Goal: Task Accomplishment & Management: Manage account settings

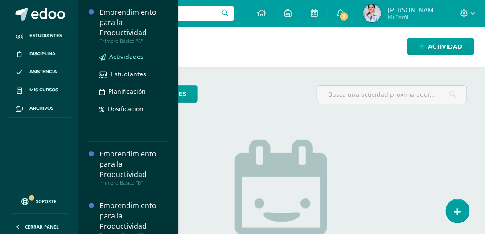
click at [123, 56] on span "Actividades" at bounding box center [126, 56] width 34 height 8
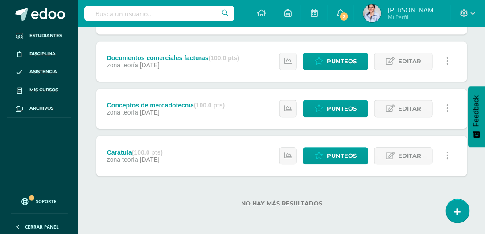
scroll to position [487, 0]
click at [340, 158] on span "Punteos" at bounding box center [342, 156] width 30 height 16
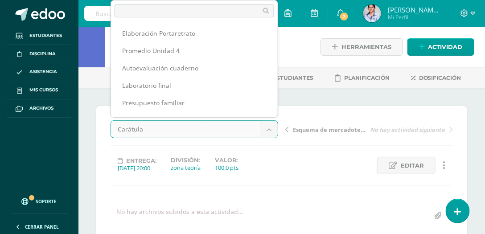
scroll to position [99, 0]
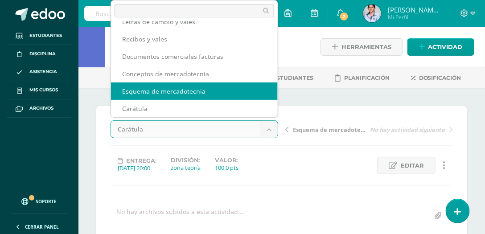
select select "/dashboard/teacher/grade-activity/129891/"
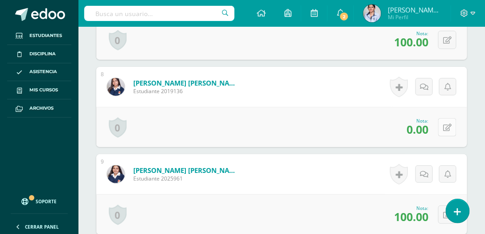
scroll to position [855, 0]
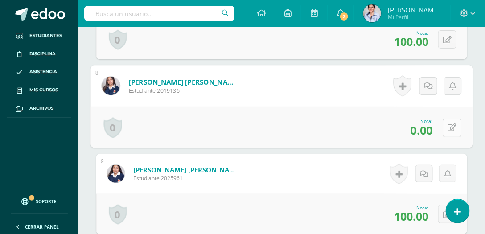
click at [449, 124] on icon at bounding box center [452, 128] width 9 height 8
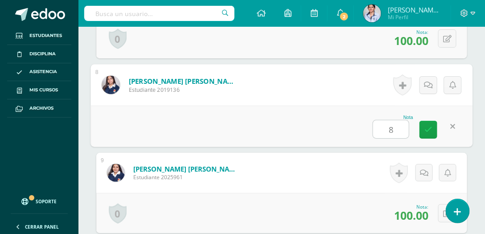
type input "80"
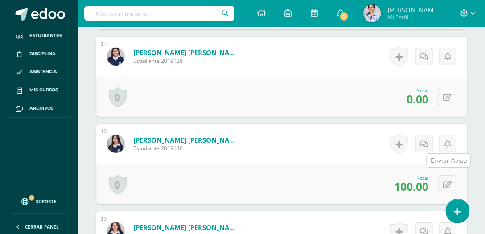
scroll to position [1671, 0]
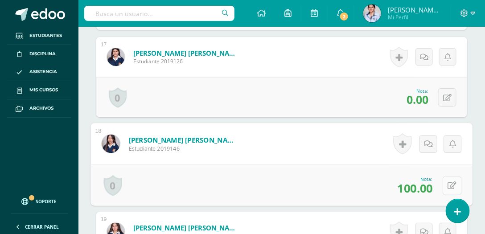
click at [447, 180] on button at bounding box center [452, 185] width 19 height 19
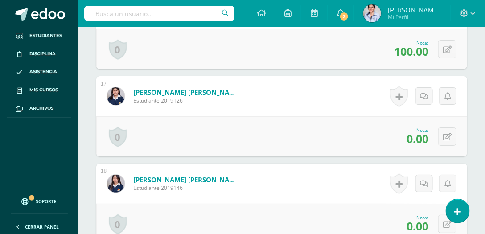
scroll to position [1709, 0]
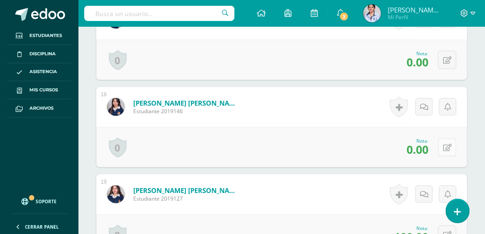
click at [446, 145] on button at bounding box center [447, 147] width 18 height 18
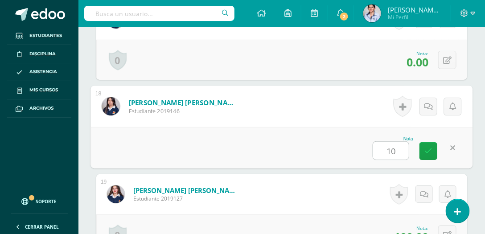
type input "100"
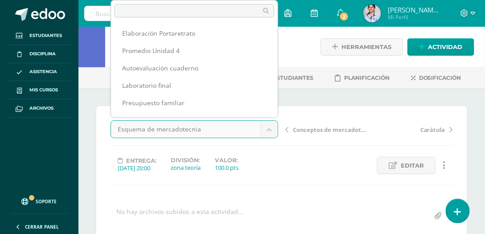
scroll to position [81, 0]
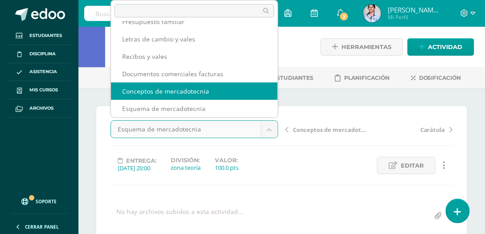
select select "/dashboard/teacher/grade-activity/129892/"
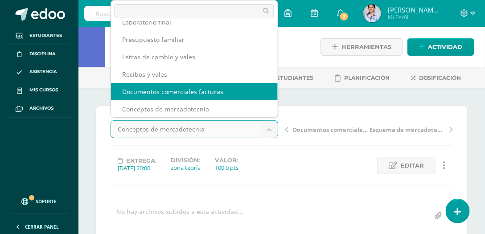
select select "/dashboard/teacher/grade-activity/129893/"
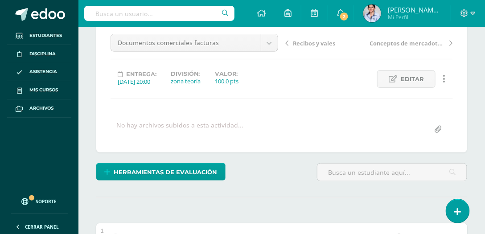
scroll to position [78, 0]
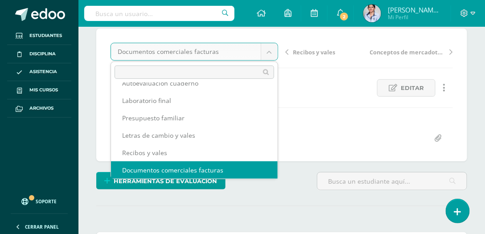
scroll to position [38, 0]
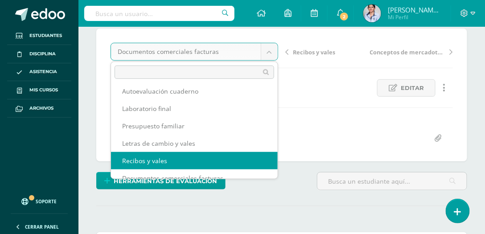
select select "/dashboard/teacher/grade-activity/129894/"
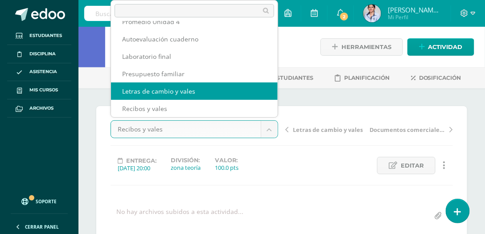
select select "/dashboard/teacher/grade-activity/129895/"
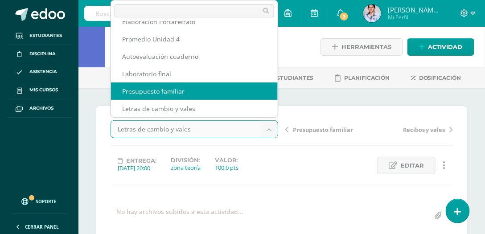
select select "/dashboard/teacher/grade-activity/129896/"
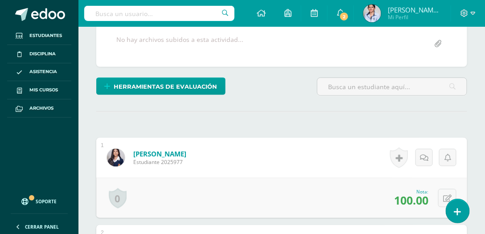
scroll to position [78, 0]
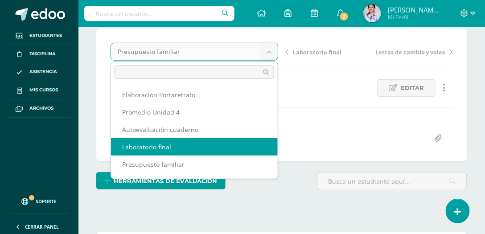
select select "/dashboard/teacher/grade-activity/129897/"
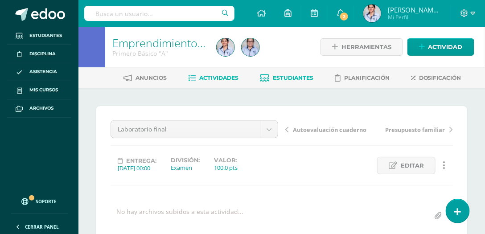
click at [297, 79] on span "Estudiantes" at bounding box center [293, 77] width 41 height 7
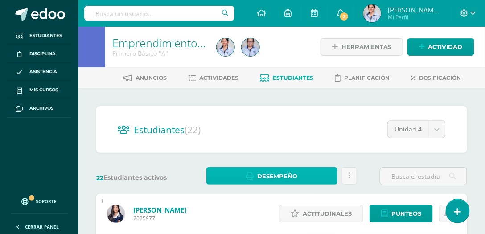
click at [290, 171] on span "Desempeño" at bounding box center [277, 176] width 40 height 16
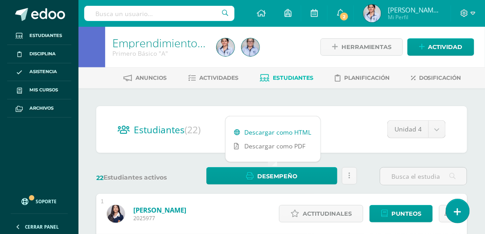
click at [282, 133] on link "Descargar como HTML" at bounding box center [273, 132] width 95 height 14
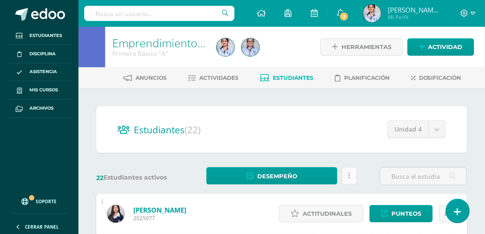
click at [352, 178] on link at bounding box center [349, 175] width 15 height 17
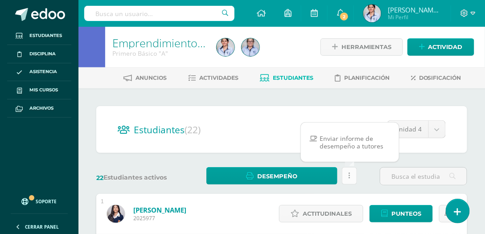
click at [352, 179] on link at bounding box center [349, 175] width 15 height 17
click at [366, 181] on div "22 Estudiantes activos Desempeño Estás por enviar un informe de desempeño a los…" at bounding box center [282, 176] width 378 height 18
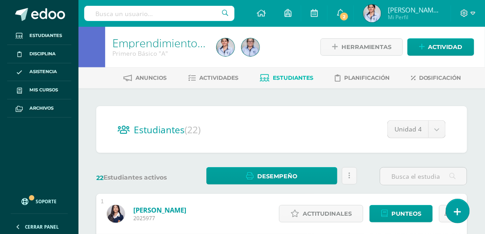
click at [289, 79] on span "Estudiantes" at bounding box center [293, 77] width 41 height 7
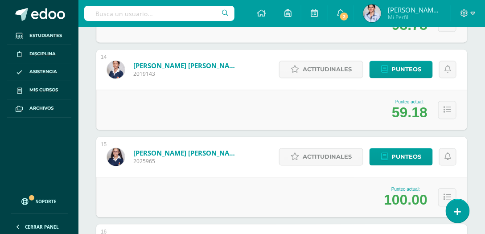
scroll to position [1290, 0]
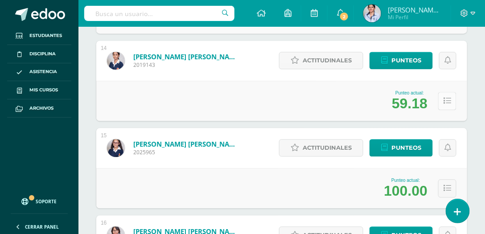
click at [445, 104] on button at bounding box center [447, 101] width 18 height 18
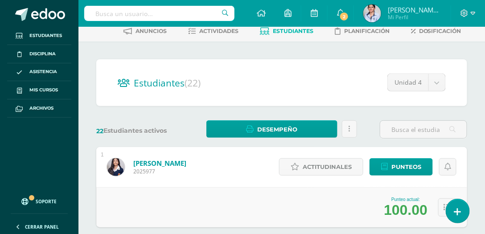
scroll to position [0, 0]
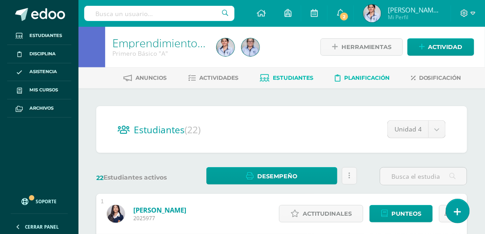
click at [377, 79] on span "Planificación" at bounding box center [366, 77] width 45 height 7
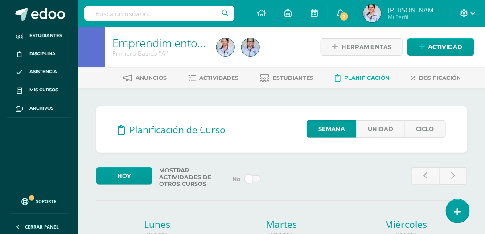
click at [474, 13] on icon at bounding box center [473, 13] width 5 height 3
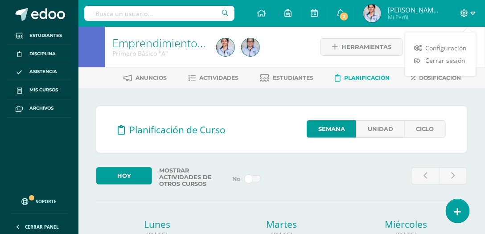
click at [474, 13] on icon at bounding box center [473, 13] width 5 height 3
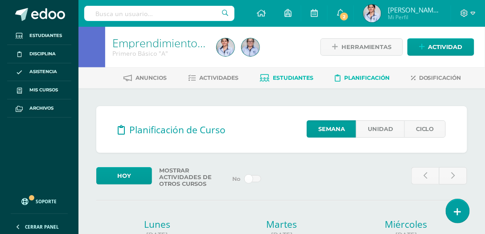
click at [289, 78] on span "Estudiantes" at bounding box center [293, 77] width 41 height 7
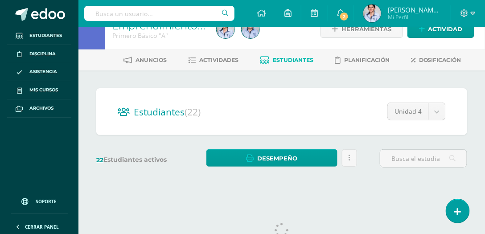
scroll to position [46, 0]
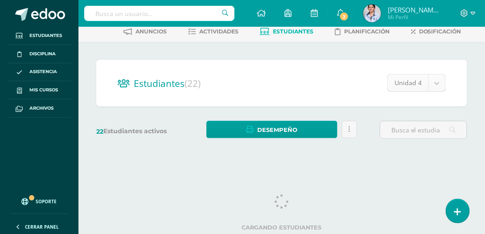
click at [438, 87] on body "Estudiantes Disciplina Asistencia Mis cursos Archivos Soporte Ayuda Reportar un…" at bounding box center [242, 60] width 485 height 212
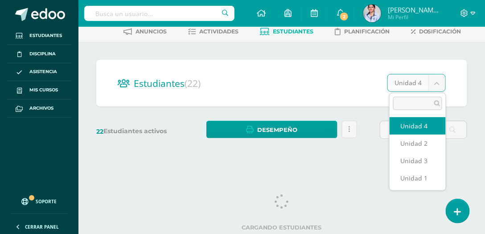
click at [438, 87] on body "Estudiantes Disciplina Asistencia Mis cursos Archivos Soporte Ayuda Reportar un…" at bounding box center [242, 60] width 485 height 212
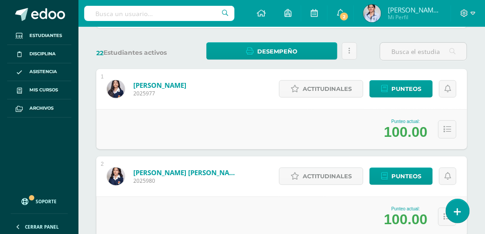
scroll to position [0, 0]
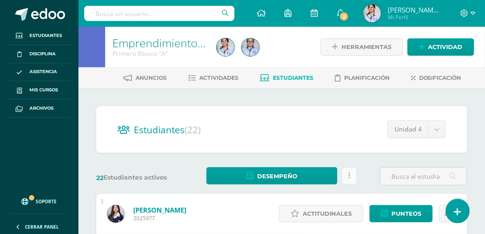
click at [350, 176] on icon at bounding box center [350, 176] width 2 height 8
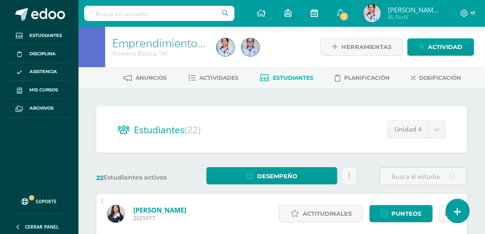
click at [316, 15] on icon at bounding box center [314, 13] width 7 height 8
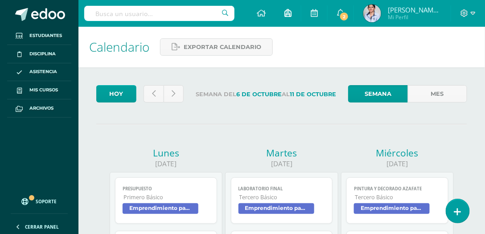
click at [291, 15] on icon at bounding box center [288, 13] width 7 height 8
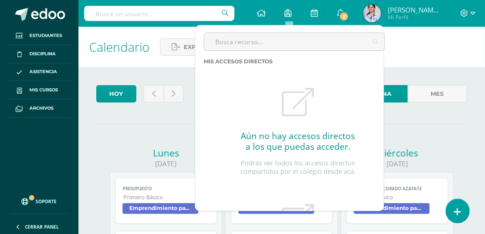
click at [404, 42] on div "Calendario Exportar calendario" at bounding box center [281, 47] width 407 height 41
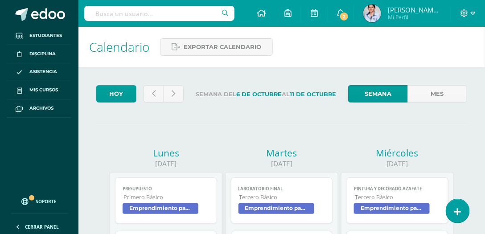
click at [265, 13] on icon at bounding box center [261, 13] width 9 height 8
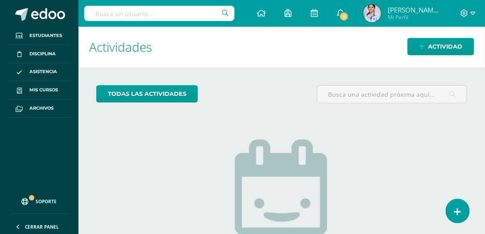
click at [346, 19] on span "2" at bounding box center [344, 17] width 10 height 10
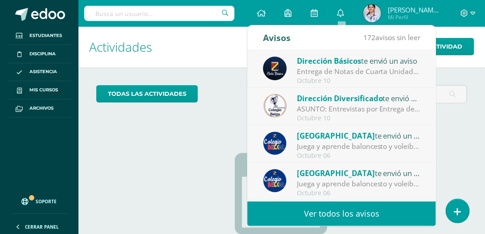
click at [364, 109] on div "ASUNTO: Entrevistas por Entrega de Notas Cuarta Unidad: ASUNTO: Entrevistas por…" at bounding box center [359, 109] width 124 height 10
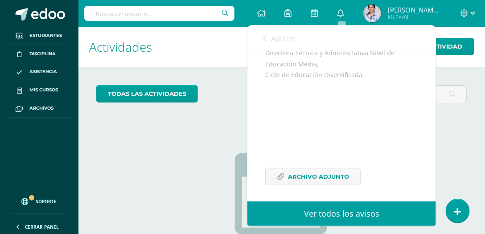
scroll to position [282, 0]
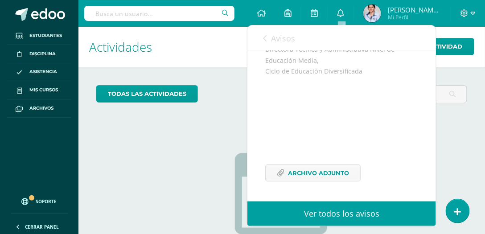
click at [243, 117] on div "No tienes actividades Échale un vistazo a los demás períodos o sal y disfruta d…" at bounding box center [282, 213] width 178 height 204
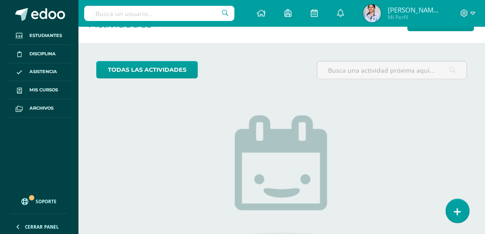
scroll to position [108, 0]
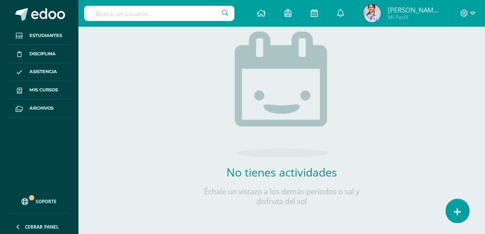
click at [44, 202] on span "Soporte" at bounding box center [46, 201] width 21 height 6
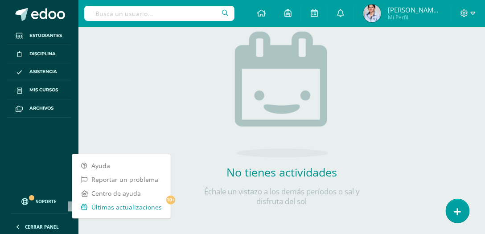
click at [135, 207] on link "Últimas actualizaciones 10+" at bounding box center [121, 207] width 99 height 14
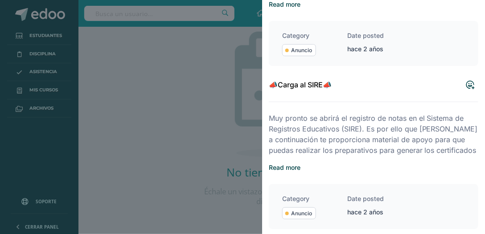
scroll to position [637, 0]
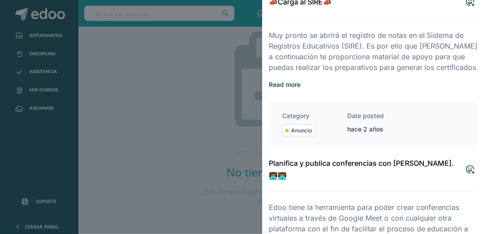
click at [214, 144] on div at bounding box center [242, 117] width 485 height 234
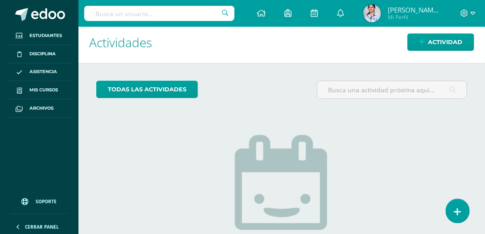
scroll to position [0, 0]
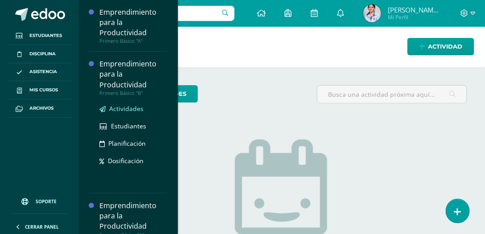
click at [120, 110] on span "Actividades" at bounding box center [126, 108] width 34 height 8
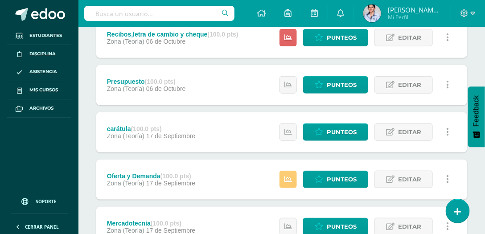
scroll to position [124, 0]
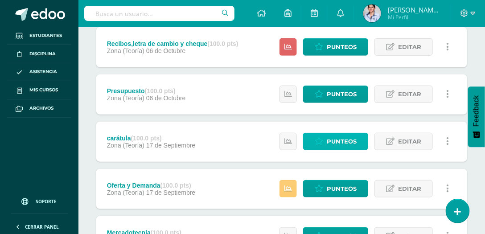
click at [357, 138] on span "Punteos" at bounding box center [342, 141] width 30 height 16
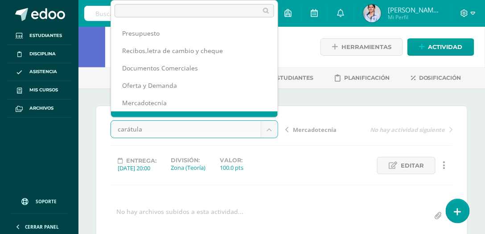
scroll to position [12, 0]
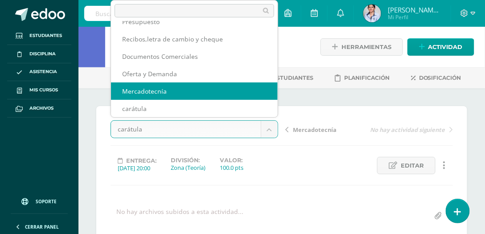
select select "/dashboard/teacher/grade-activity/129140/"
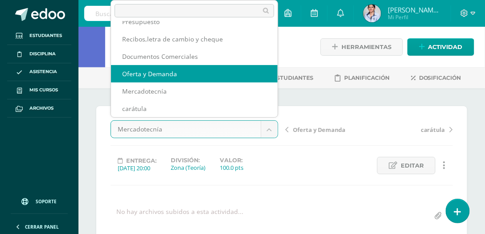
select select "/dashboard/teacher/grade-activity/129141/"
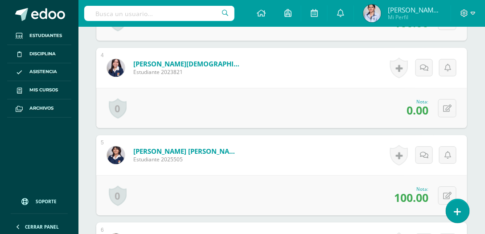
scroll to position [525, 0]
click at [449, 104] on icon at bounding box center [447, 108] width 8 height 8
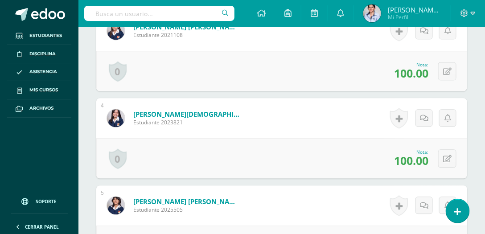
scroll to position [474, 0]
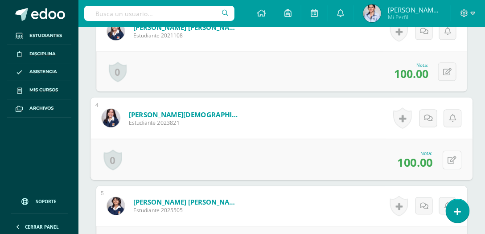
click at [448, 156] on icon at bounding box center [452, 160] width 9 height 8
type input "0"
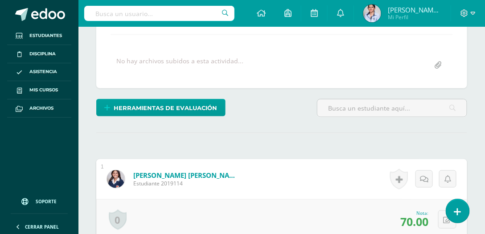
scroll to position [63, 0]
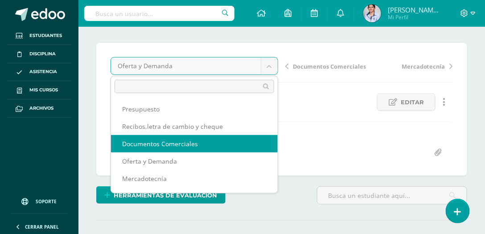
select select "/dashboard/teacher/grade-activity/129142/"
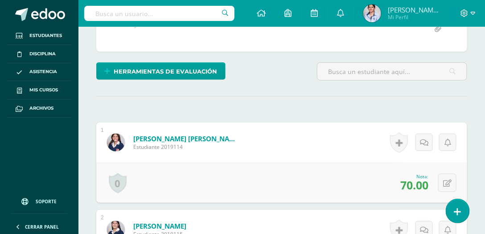
scroll to position [191, 0]
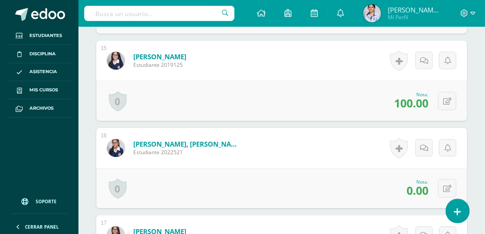
scroll to position [1570, 0]
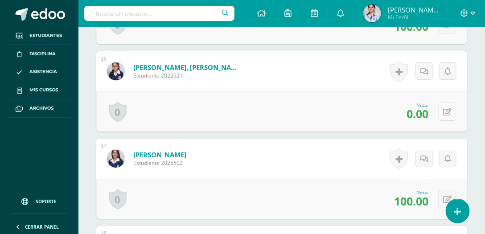
click at [446, 108] on button at bounding box center [447, 112] width 18 height 18
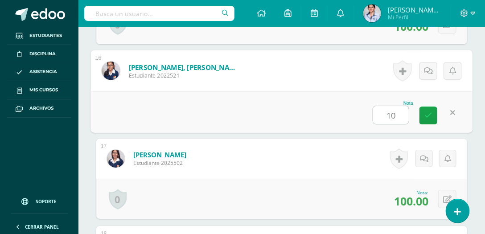
type input "100"
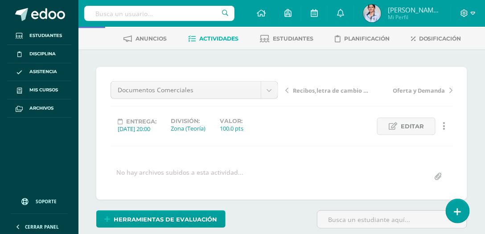
scroll to position [0, 0]
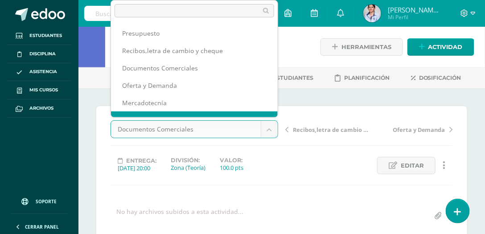
scroll to position [12, 0]
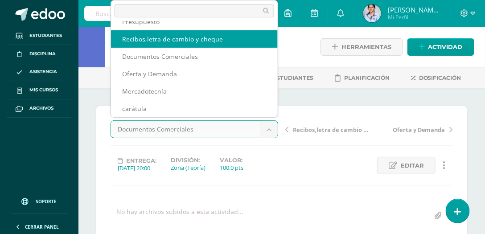
select select "/dashboard/teacher/grade-activity/129926/"
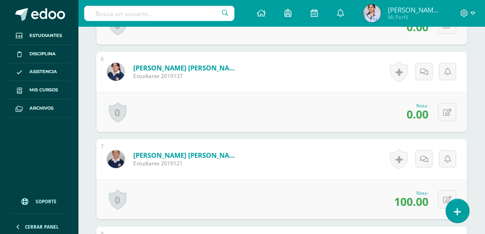
scroll to position [703, 0]
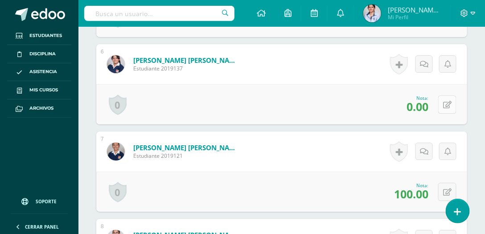
click at [445, 101] on button at bounding box center [447, 104] width 18 height 18
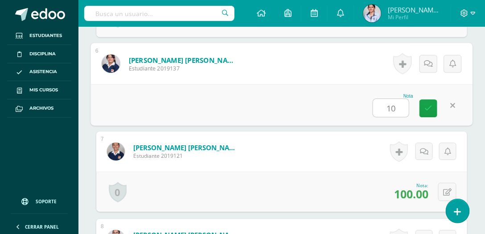
type input "100"
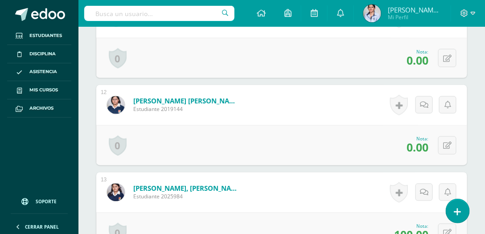
scroll to position [1187, 0]
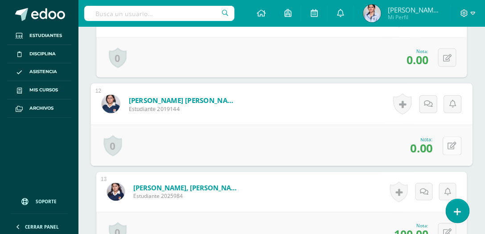
click at [450, 142] on icon at bounding box center [452, 146] width 9 height 8
type input "100"
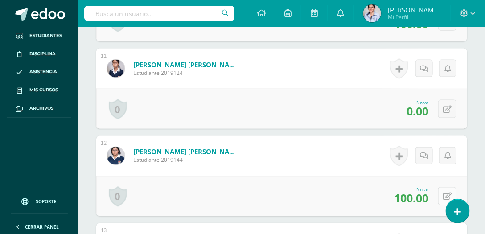
scroll to position [1110, 0]
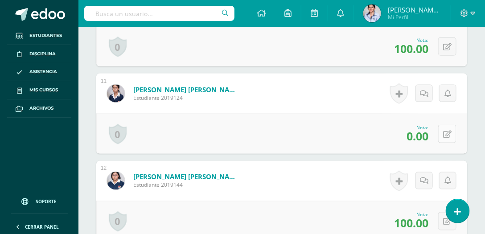
click at [448, 132] on icon at bounding box center [447, 135] width 8 height 8
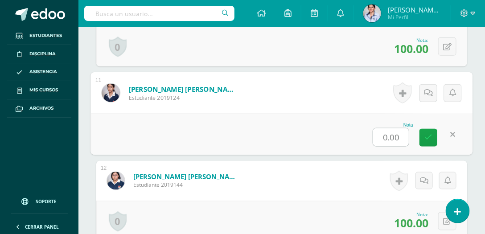
click at [445, 150] on div "Nota 0.00" at bounding box center [282, 134] width 382 height 41
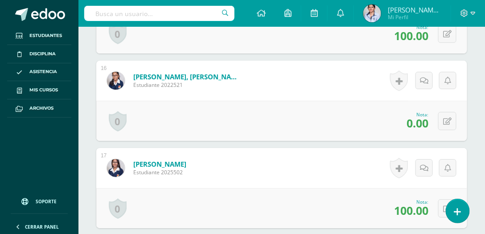
scroll to position [1569, 0]
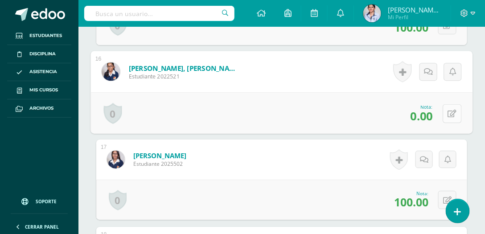
click at [447, 108] on button at bounding box center [452, 113] width 19 height 19
type input "100"
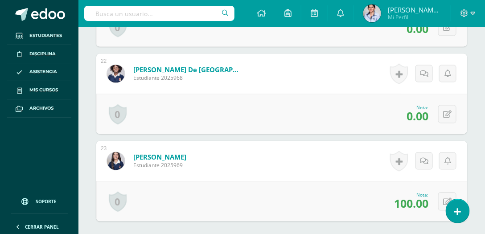
scroll to position [2104, 0]
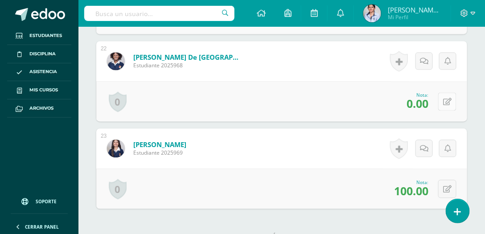
click at [447, 96] on button at bounding box center [447, 102] width 18 height 18
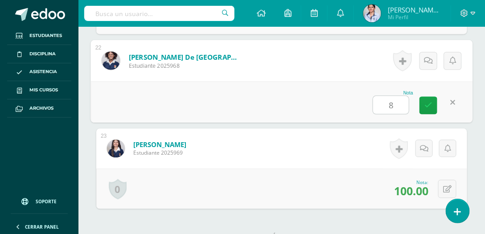
type input "80"
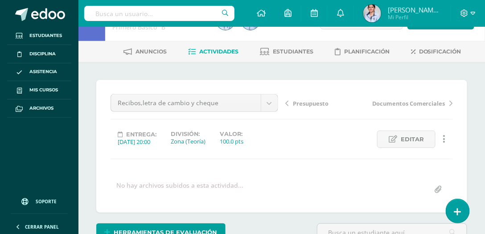
scroll to position [0, 0]
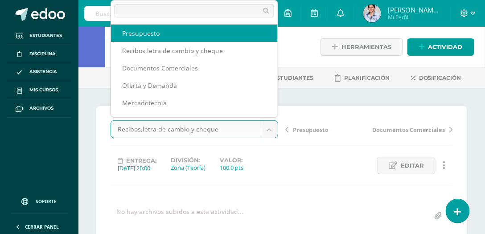
select select "/dashboard/teacher/grade-activity/129927/"
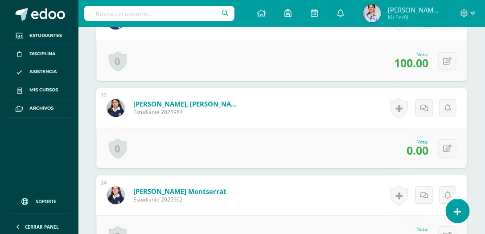
scroll to position [1268, 0]
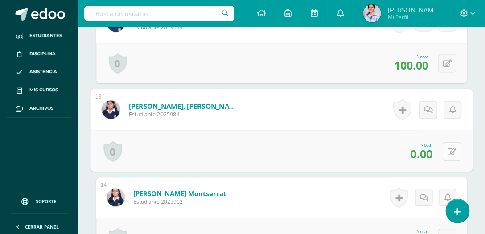
click at [450, 149] on icon at bounding box center [452, 152] width 9 height 8
type input "100"
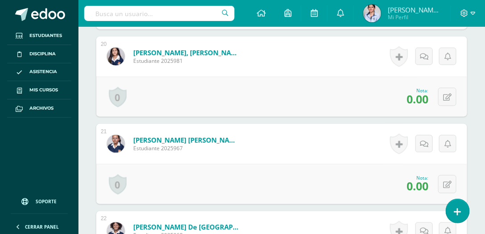
scroll to position [1905, 0]
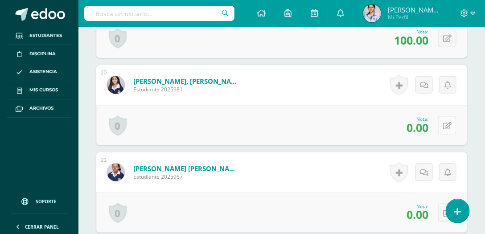
click at [450, 123] on icon at bounding box center [447, 126] width 8 height 8
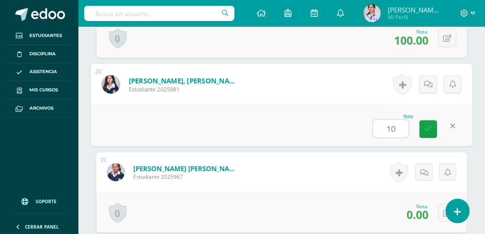
type input "100"
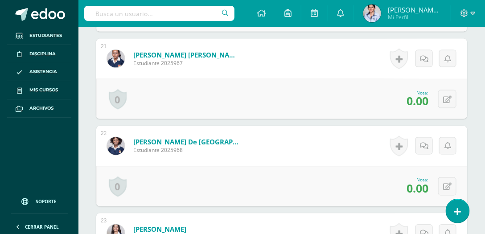
scroll to position [2084, 0]
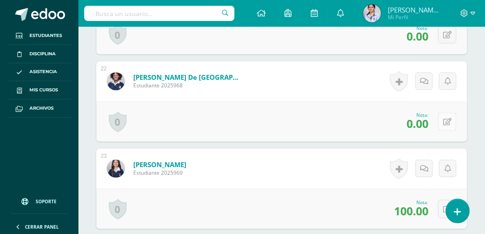
click at [445, 120] on button at bounding box center [447, 122] width 18 height 18
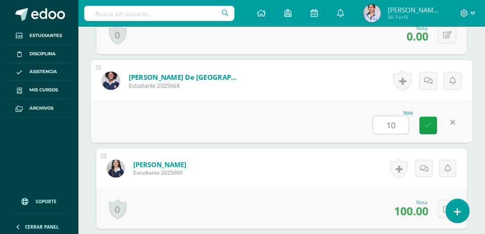
type input "100"
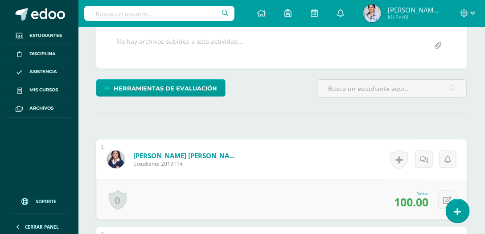
scroll to position [63, 0]
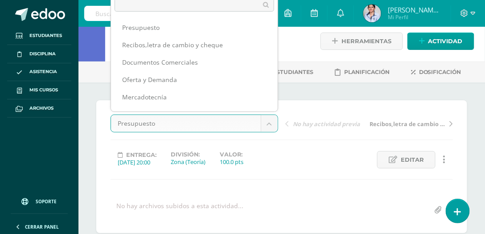
scroll to position [0, 0]
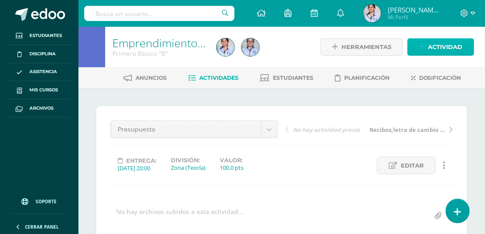
click at [445, 45] on span "Actividad" at bounding box center [446, 47] width 34 height 16
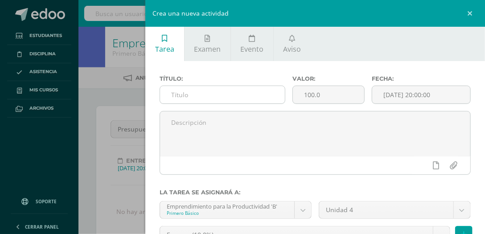
click at [202, 99] on input "text" at bounding box center [222, 94] width 124 height 17
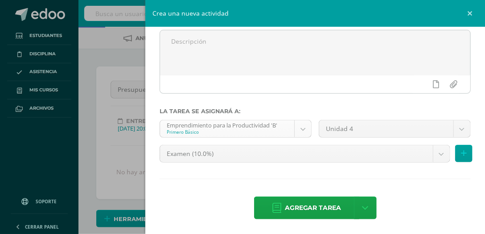
scroll to position [76, 0]
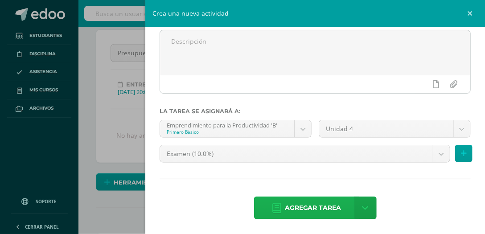
type input "Laboratorio final"
click at [319, 207] on span "Agregar tarea" at bounding box center [313, 208] width 57 height 22
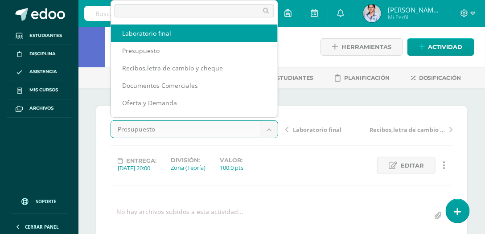
select select "/dashboard/teacher/grade-activity/130376/"
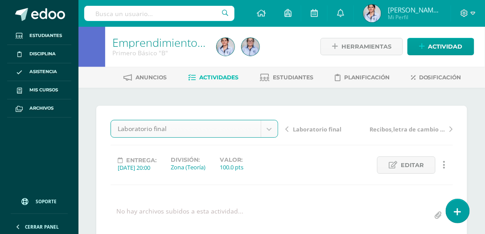
scroll to position [1, 0]
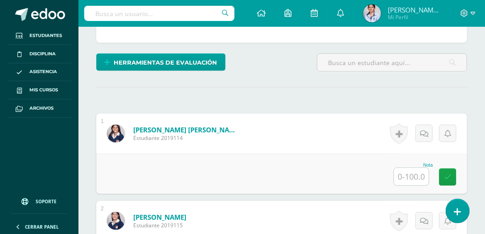
scroll to position [218, 0]
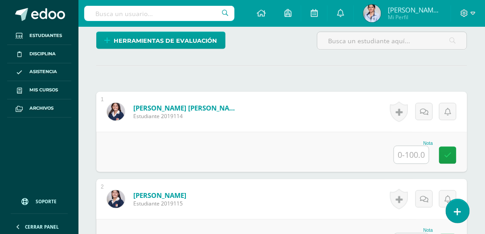
drag, startPoint x: 416, startPoint y: 152, endPoint x: 409, endPoint y: 151, distance: 6.8
click at [415, 152] on input "text" at bounding box center [411, 154] width 35 height 17
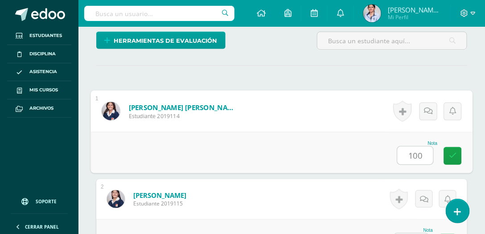
type input "100"
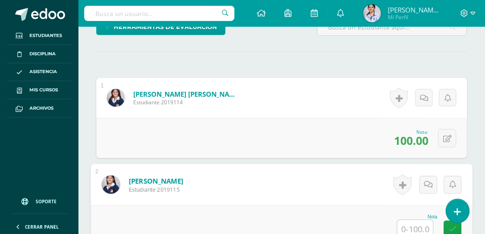
scroll to position [232, 0]
type input "67"
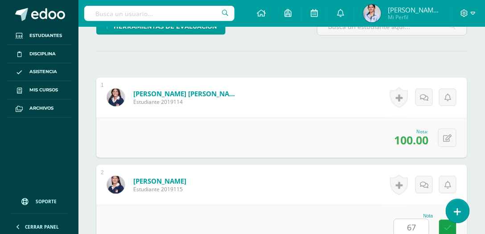
scroll to position [428, 0]
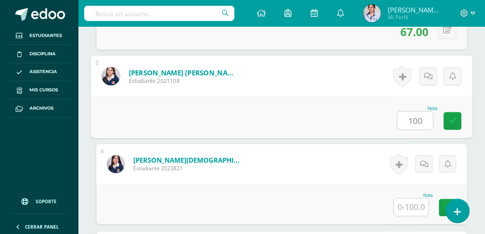
type input "100"
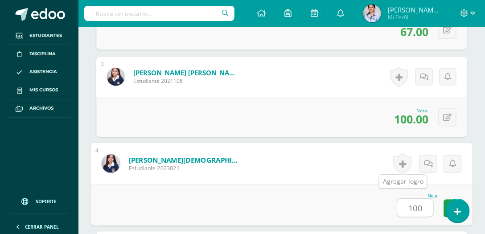
type input "100"
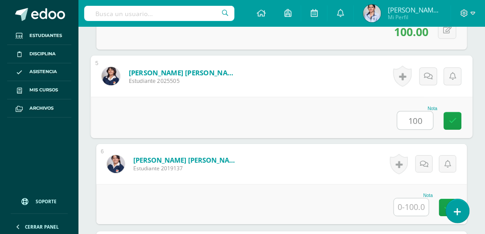
type input "100"
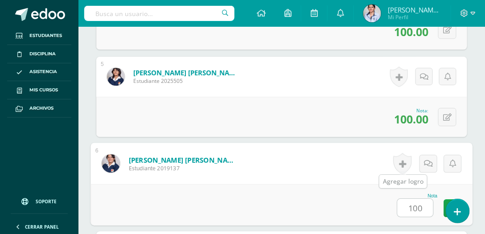
type input "100"
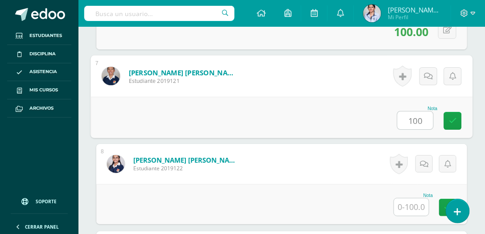
type input "100"
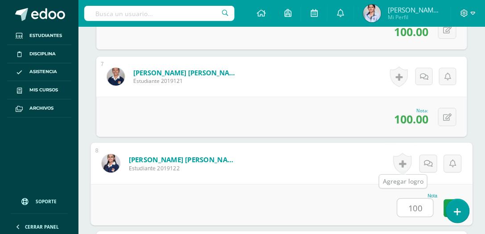
type input "100"
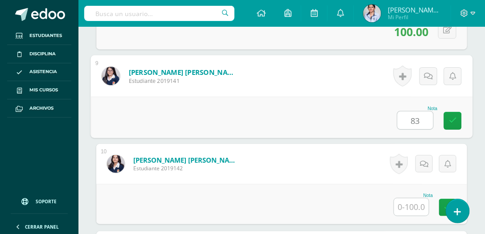
type input "83"
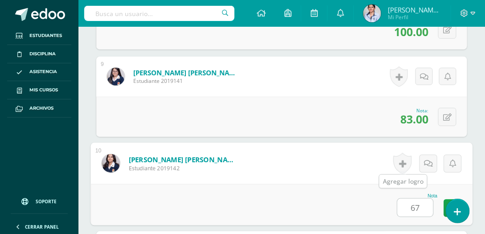
type input "67"
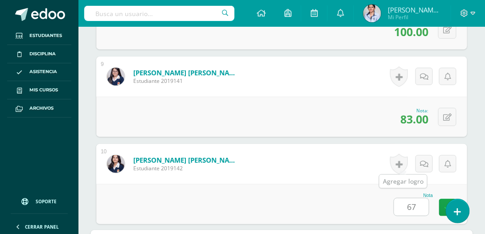
scroll to position [1127, 0]
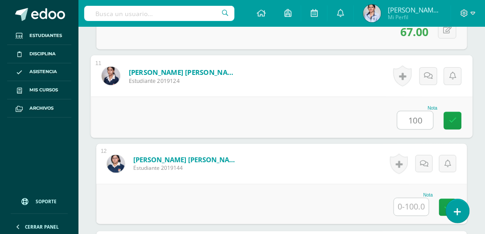
type input "100"
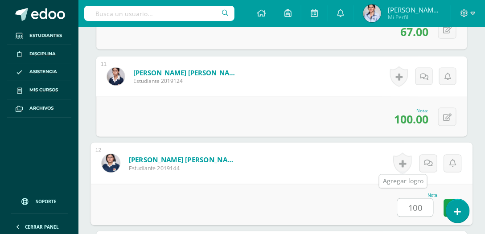
type input "100"
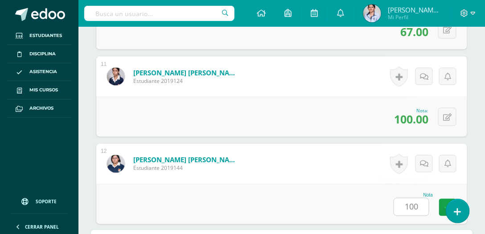
scroll to position [1302, 0]
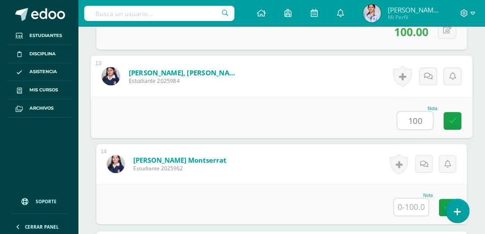
type input "100"
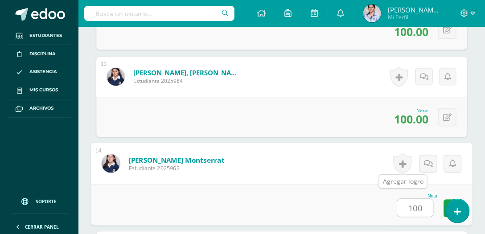
type input "100"
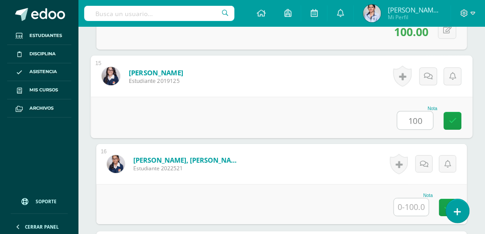
type input "100"
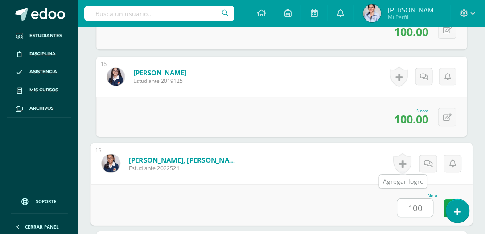
type input "100"
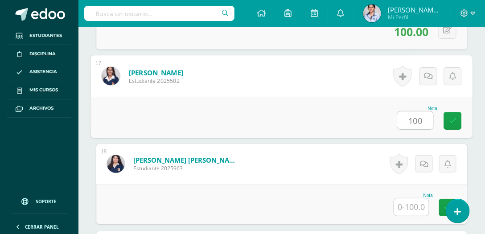
type input "100"
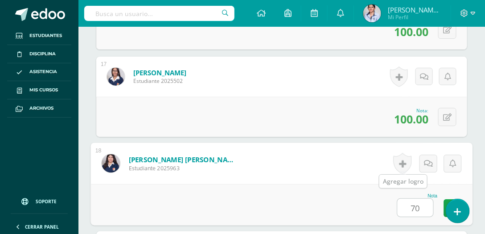
type input "70"
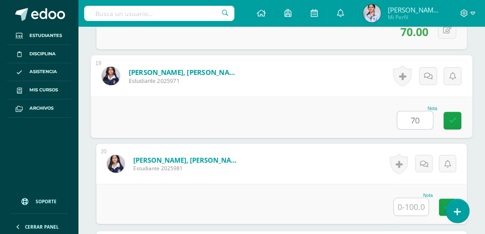
type input "70"
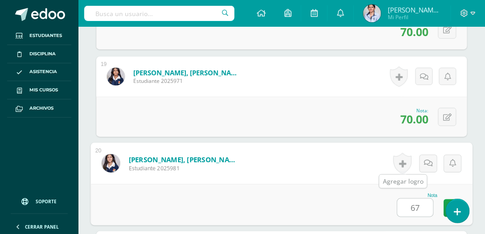
type input "67"
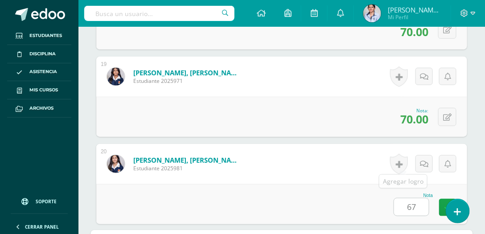
scroll to position [2001, 0]
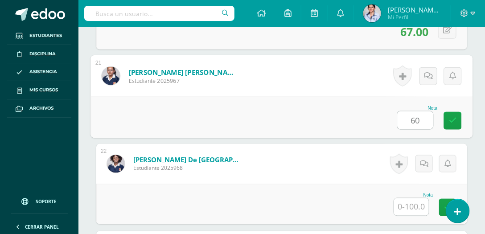
type input "60"
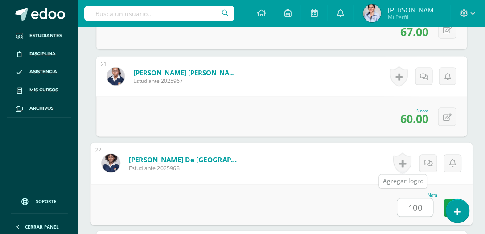
type input "100"
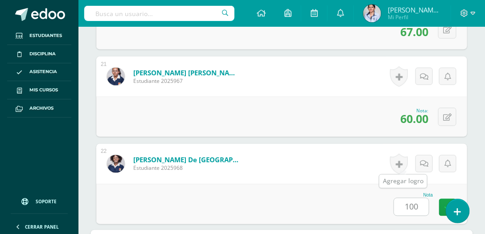
scroll to position [2176, 0]
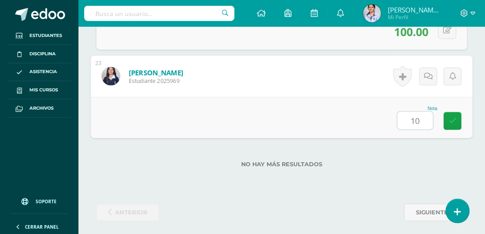
type input "100"
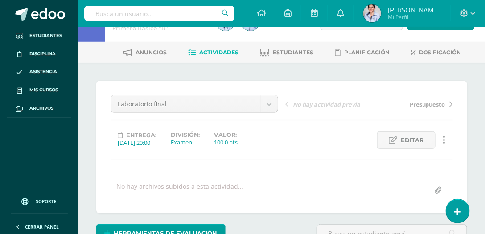
scroll to position [0, 0]
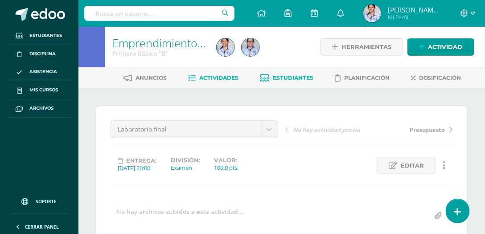
click at [288, 79] on span "Estudiantes" at bounding box center [293, 77] width 41 height 7
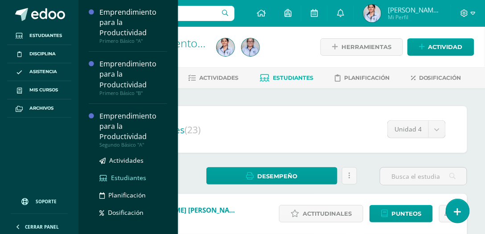
click at [121, 177] on span "Estudiantes" at bounding box center [128, 177] width 35 height 8
click at [127, 161] on span "Actividades" at bounding box center [126, 160] width 34 height 8
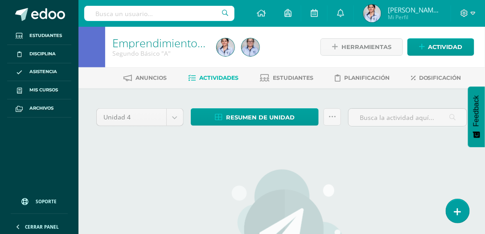
click at [213, 76] on span "Actividades" at bounding box center [218, 77] width 39 height 7
click at [421, 119] on input "text" at bounding box center [408, 117] width 118 height 17
type input "caratula"
click at [454, 116] on icon at bounding box center [453, 117] width 6 height 18
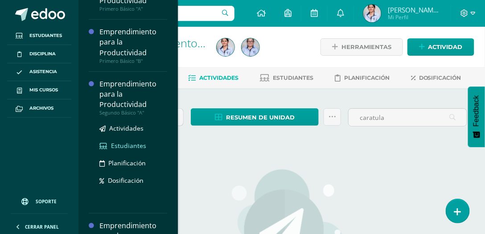
scroll to position [102, 0]
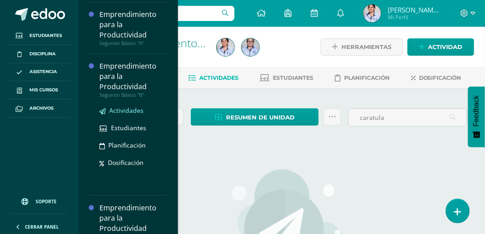
click at [130, 111] on span "Actividades" at bounding box center [126, 110] width 34 height 8
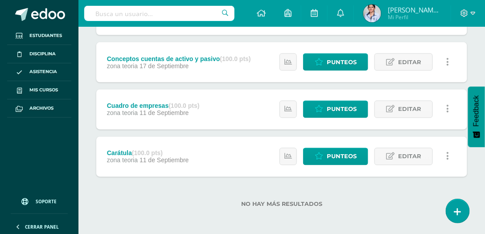
scroll to position [346, 0]
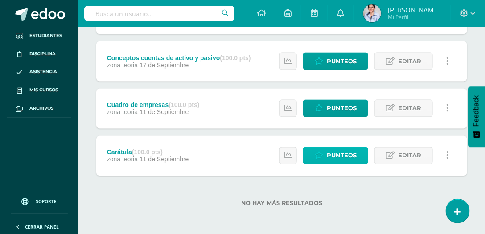
click at [334, 150] on span "Punteos" at bounding box center [342, 156] width 30 height 16
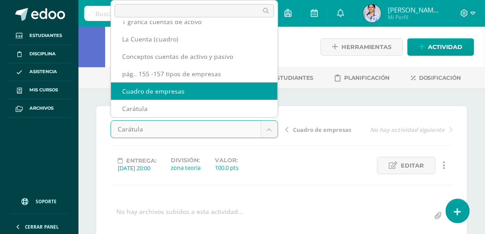
select select "/dashboard/teacher/grade-activity/128954/"
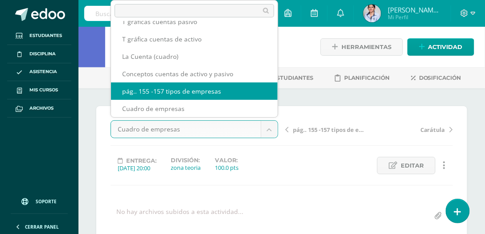
select select "/dashboard/teacher/grade-activity/129128/"
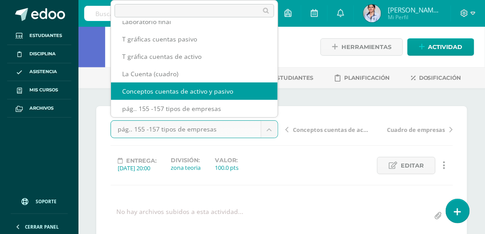
select select "/dashboard/teacher/grade-activity/129129/"
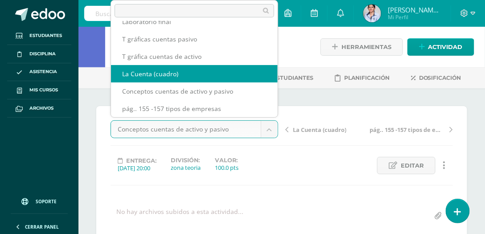
select select "/dashboard/teacher/grade-activity/129880/"
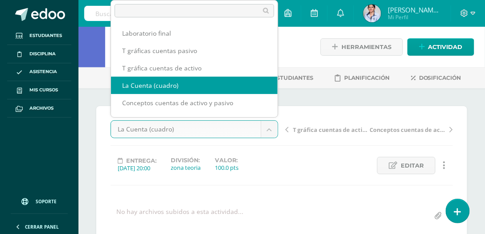
scroll to position [12, 0]
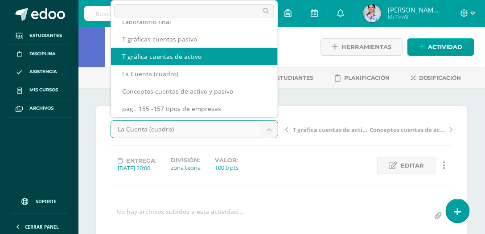
select select "/dashboard/teacher/grade-activity/129881/"
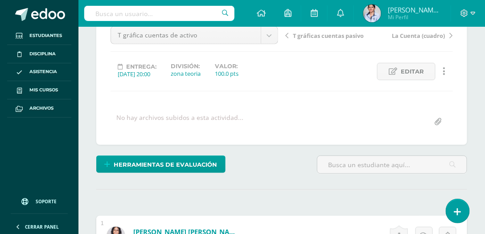
scroll to position [9, 0]
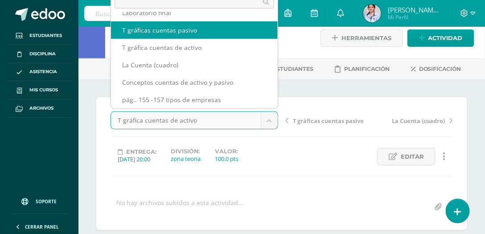
scroll to position [4, 0]
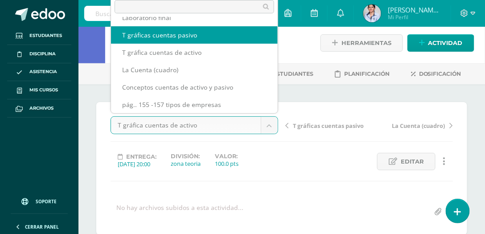
select select "/dashboard/teacher/grade-activity/129882/"
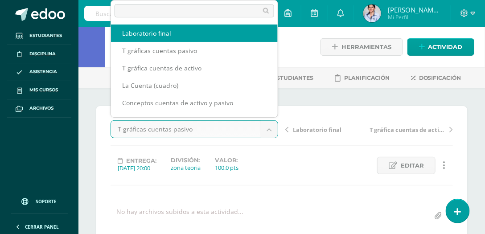
select select "/dashboard/teacher/grade-activity/129883/"
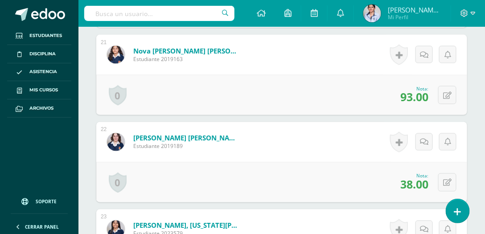
scroll to position [2047, 0]
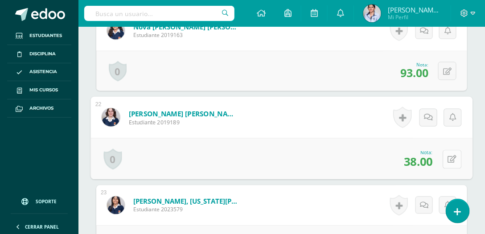
click at [446, 155] on button at bounding box center [452, 159] width 19 height 19
type input "65"
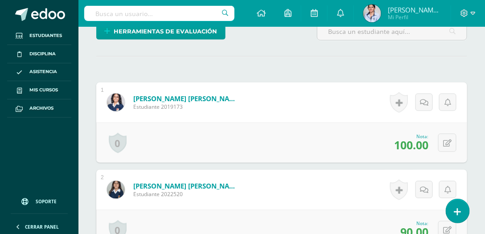
scroll to position [305, 0]
